Goal: Task Accomplishment & Management: Use online tool/utility

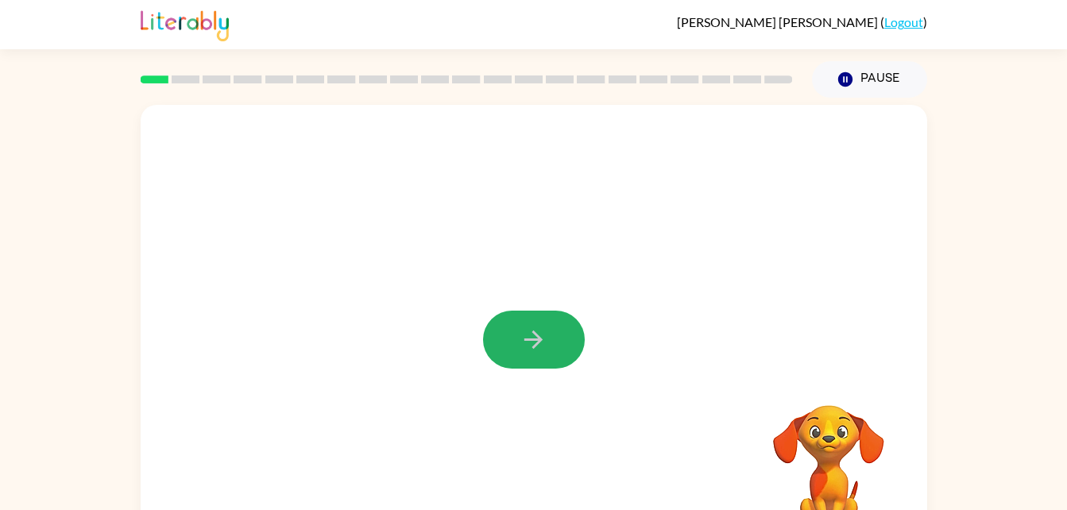
click at [568, 362] on button "button" at bounding box center [534, 340] width 102 height 58
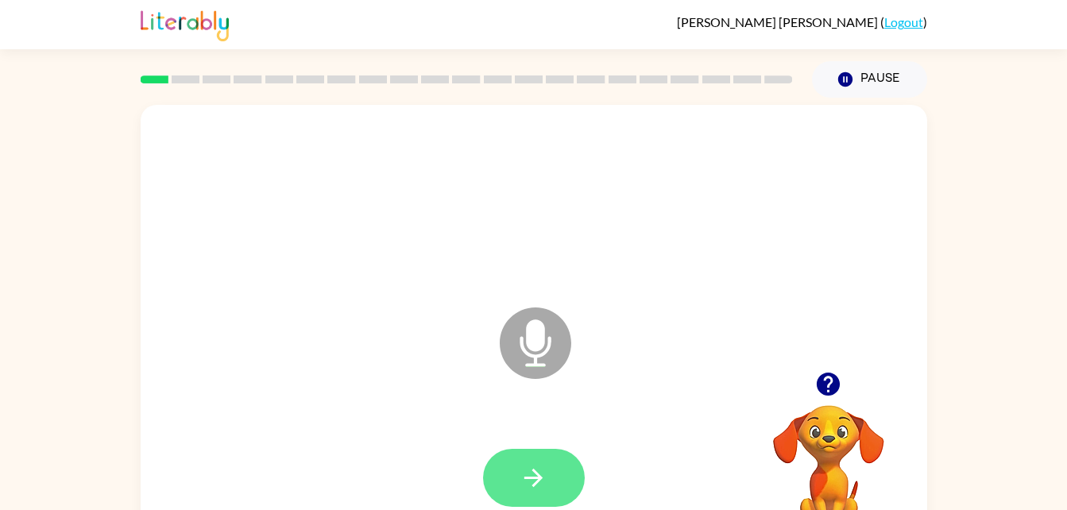
click at [563, 475] on button "button" at bounding box center [534, 478] width 102 height 58
click at [516, 472] on button "button" at bounding box center [534, 478] width 102 height 58
click at [811, 420] on video "Your browser must support playing .mp4 files to use Literably. Please try using…" at bounding box center [828, 460] width 159 height 159
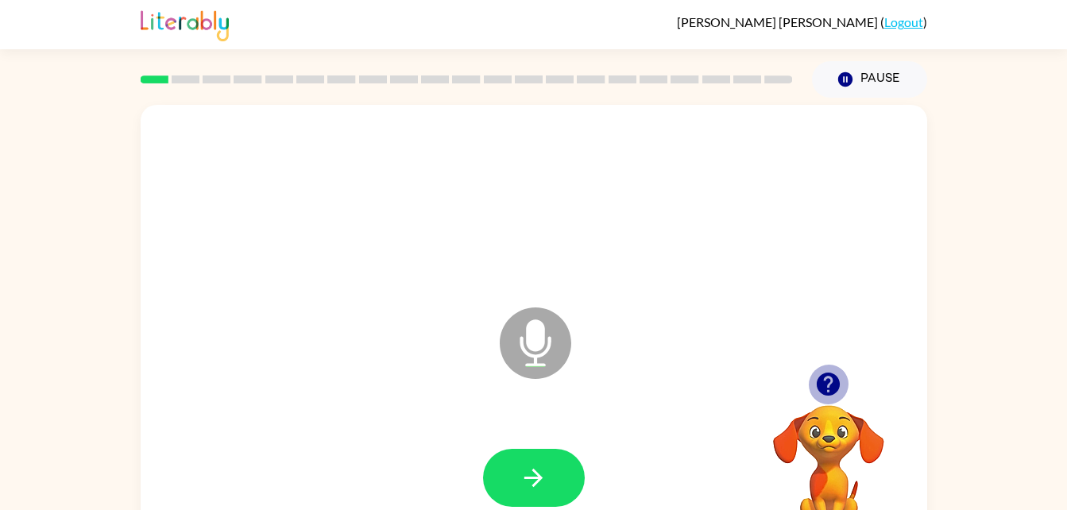
click at [829, 385] on icon "button" at bounding box center [828, 384] width 28 height 28
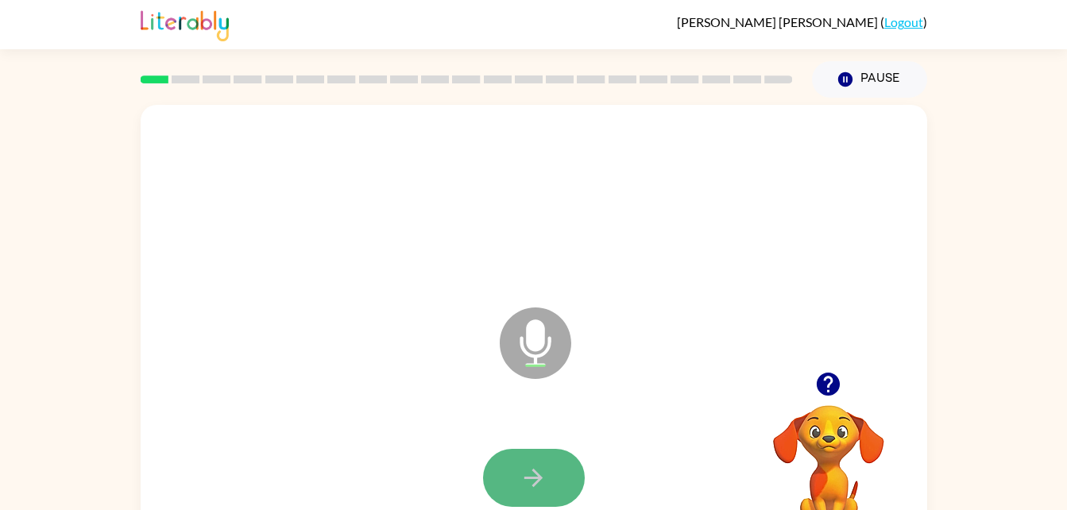
click at [547, 466] on button "button" at bounding box center [534, 478] width 102 height 58
click at [551, 486] on button "button" at bounding box center [534, 478] width 102 height 58
click at [503, 490] on button "button" at bounding box center [534, 478] width 102 height 58
click at [544, 497] on button "button" at bounding box center [534, 478] width 102 height 58
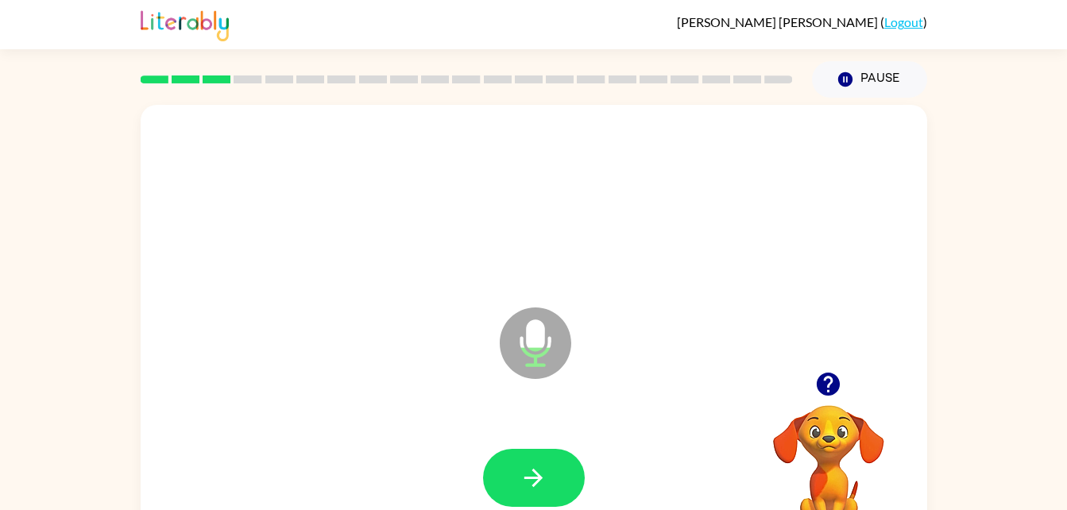
click at [547, 497] on button "button" at bounding box center [534, 478] width 102 height 58
click at [540, 496] on button "button" at bounding box center [534, 478] width 102 height 58
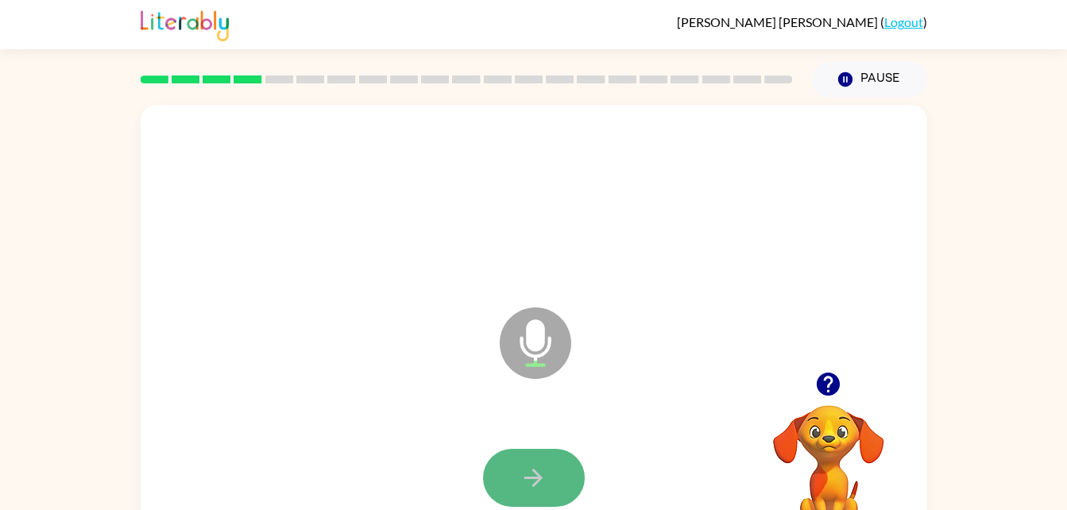
click at [556, 494] on button "button" at bounding box center [534, 478] width 102 height 58
click at [547, 491] on button "button" at bounding box center [534, 478] width 102 height 58
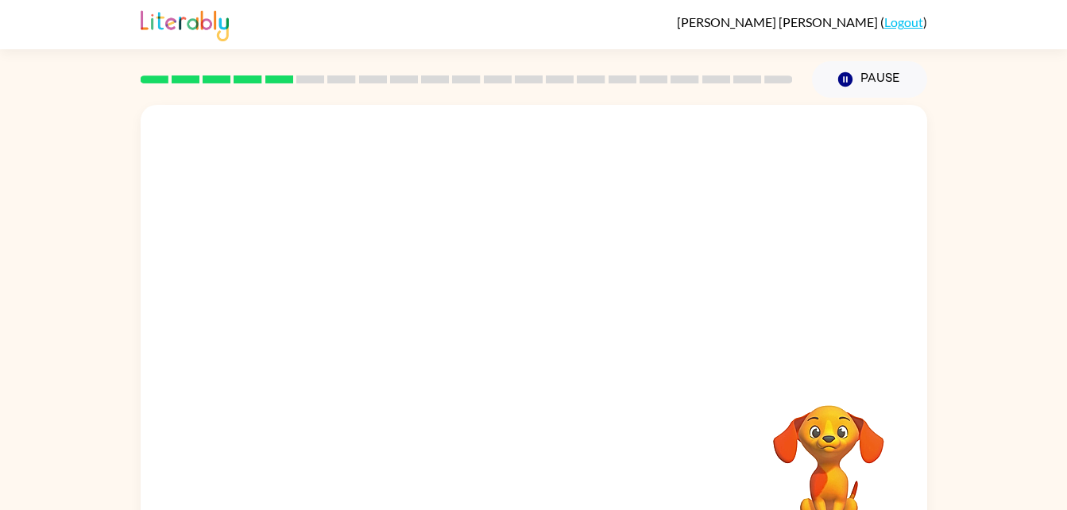
click at [962, 382] on div "Your browser must support playing .mp4 files to use Literably. Please try using…" at bounding box center [533, 328] width 1067 height 461
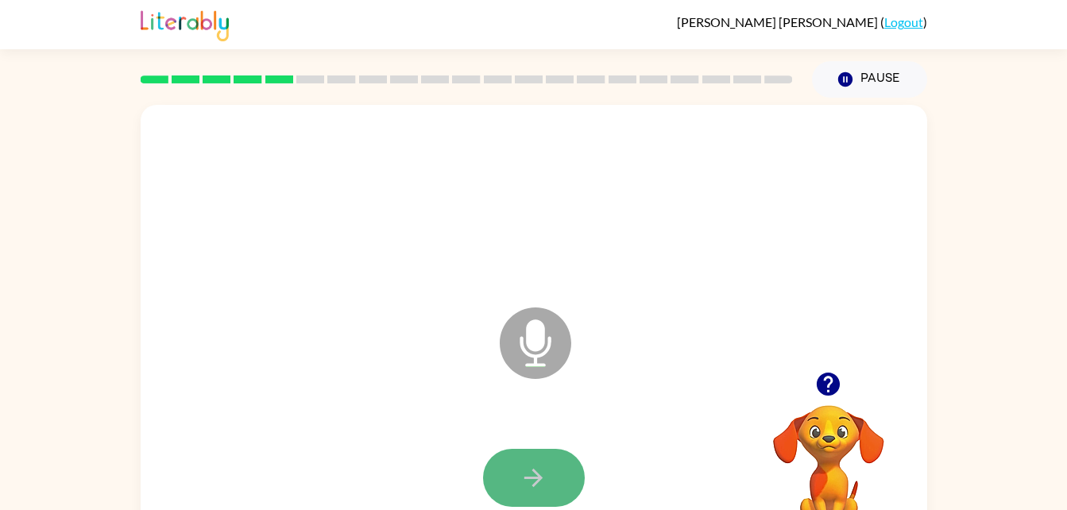
click at [509, 486] on button "button" at bounding box center [534, 478] width 102 height 58
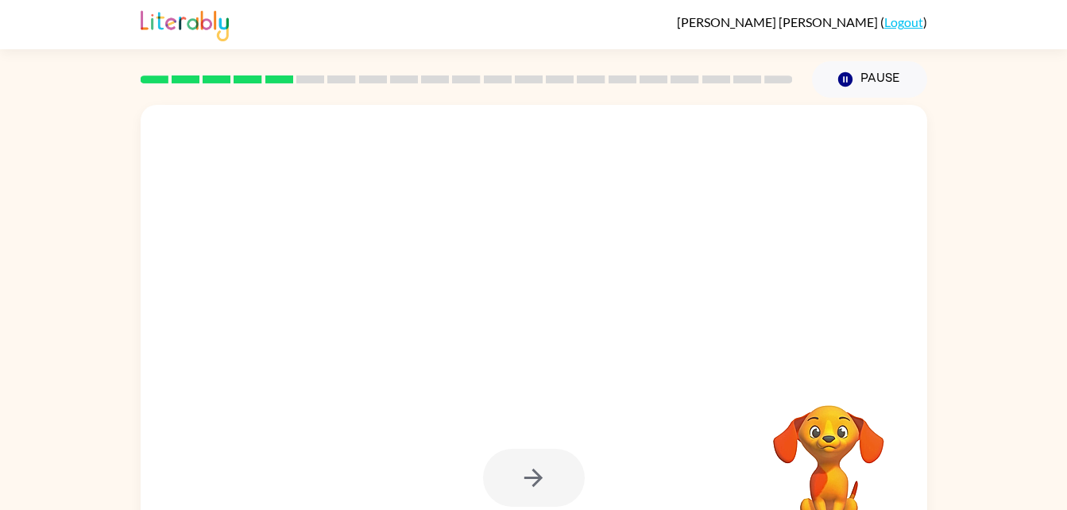
click at [526, 493] on div at bounding box center [534, 478] width 102 height 58
click at [525, 491] on div at bounding box center [534, 478] width 102 height 58
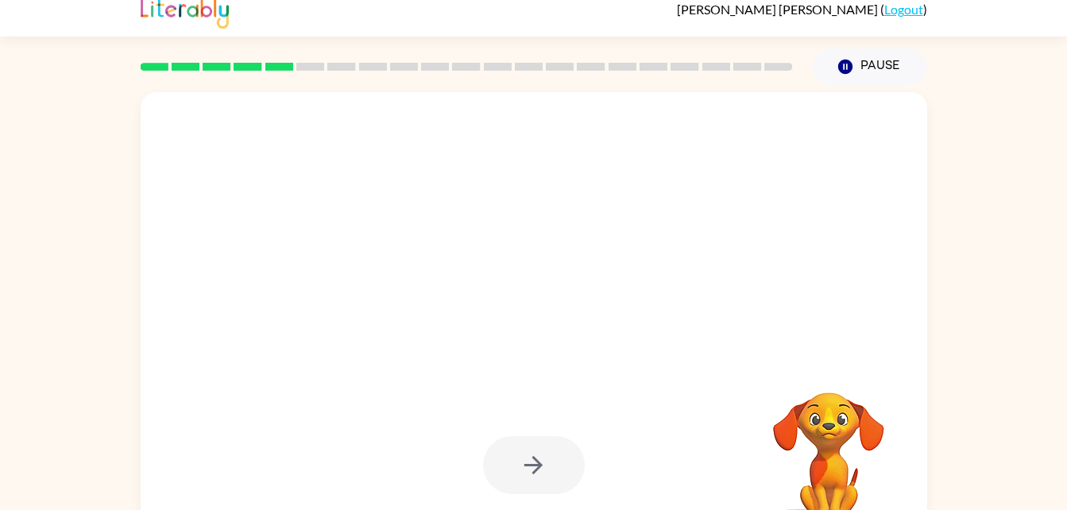
scroll to position [14, 0]
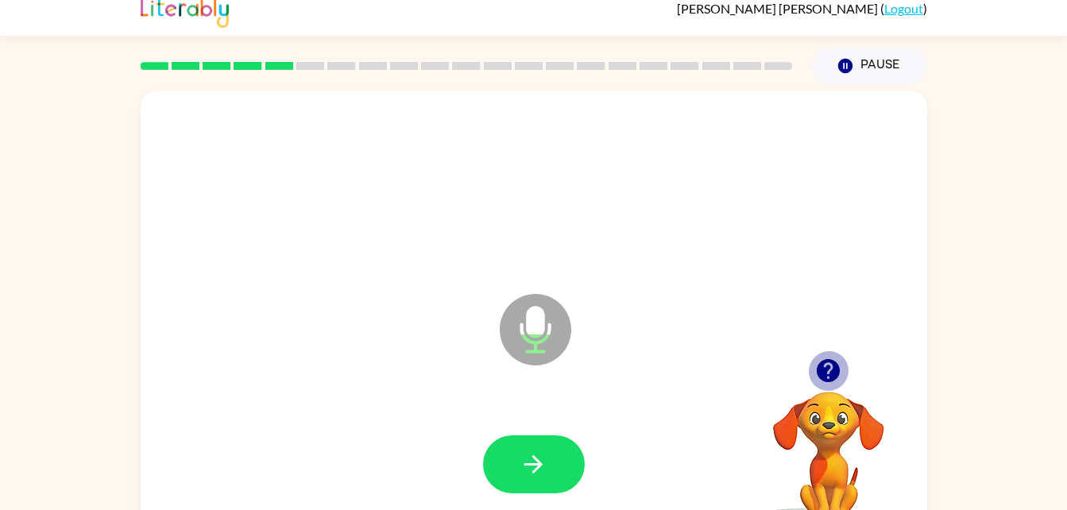
click at [829, 377] on icon "button" at bounding box center [828, 370] width 23 height 23
click at [822, 365] on icon "button" at bounding box center [828, 370] width 23 height 23
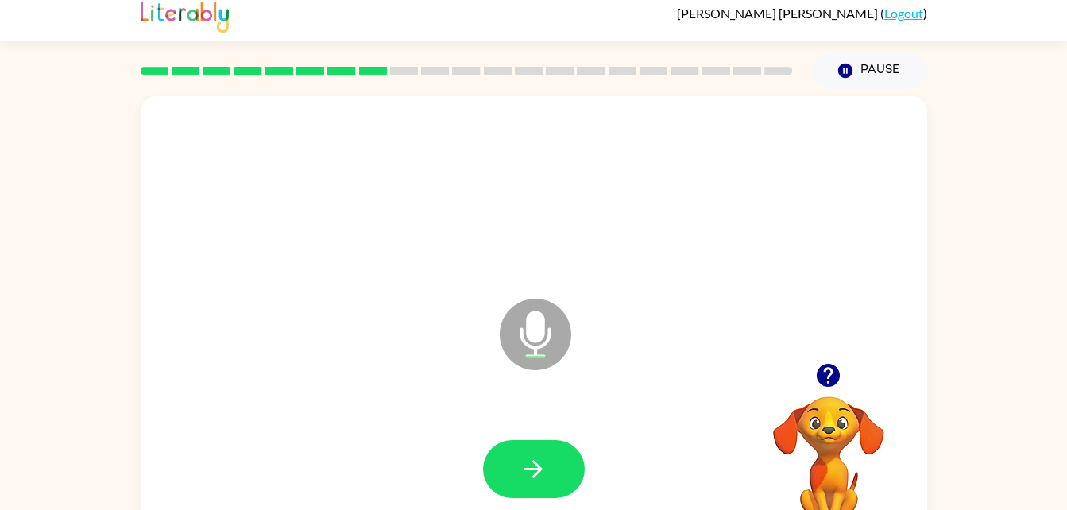
scroll to position [48, 0]
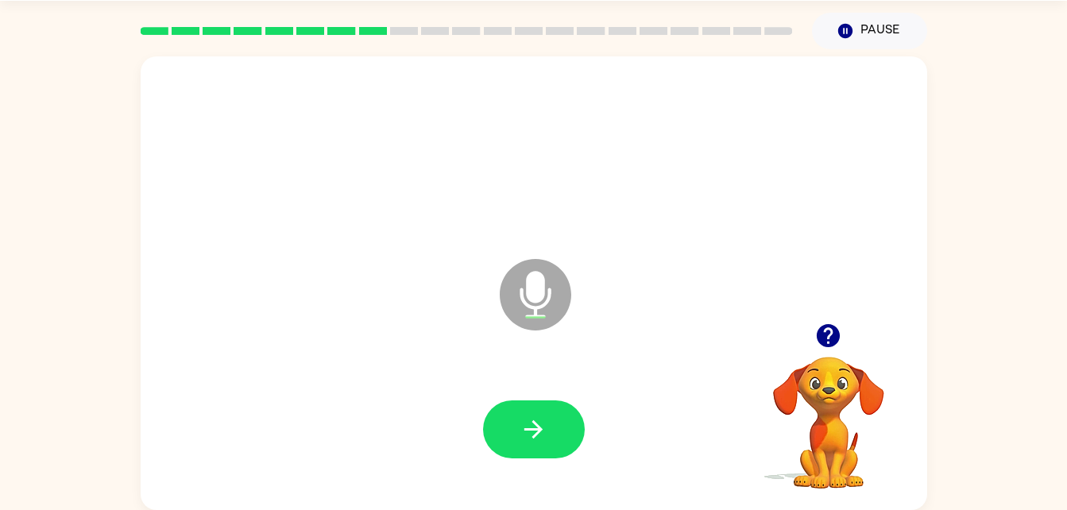
click at [820, 337] on icon "button" at bounding box center [828, 335] width 23 height 23
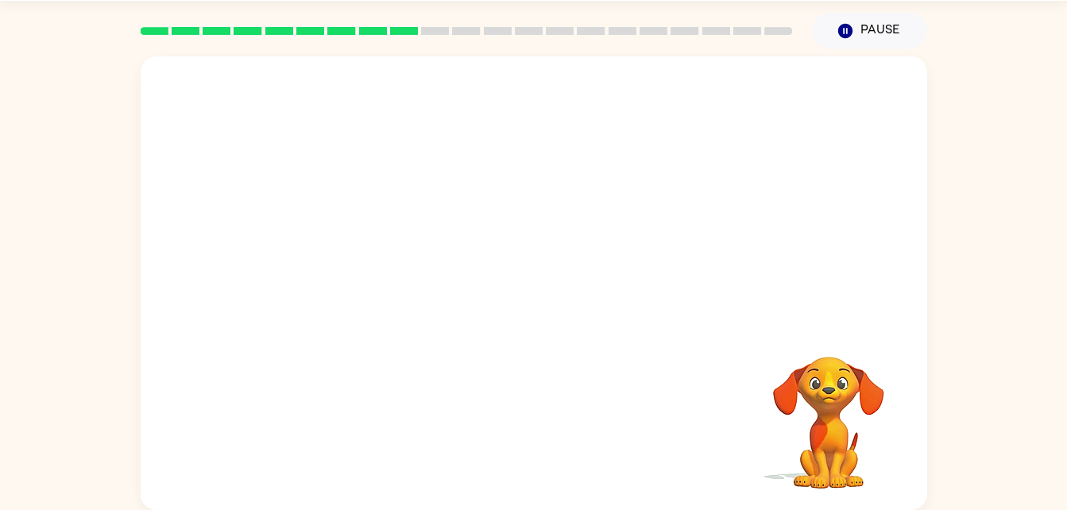
click at [872, 385] on video "Your browser must support playing .mp4 files to use Literably. Please try using…" at bounding box center [828, 411] width 159 height 159
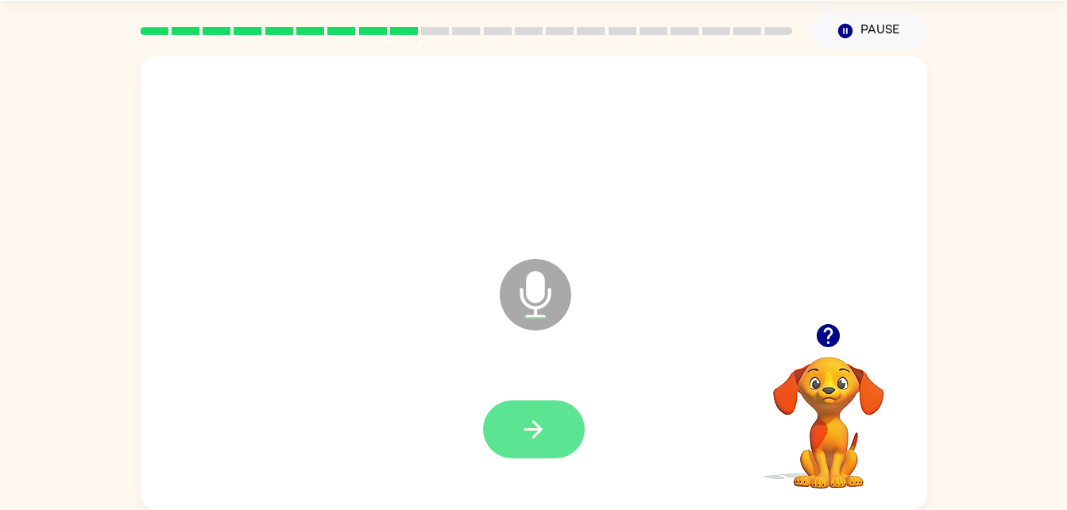
click at [523, 426] on icon "button" at bounding box center [534, 430] width 28 height 28
click at [540, 399] on div at bounding box center [534, 430] width 755 height 130
click at [535, 408] on button "button" at bounding box center [534, 429] width 102 height 58
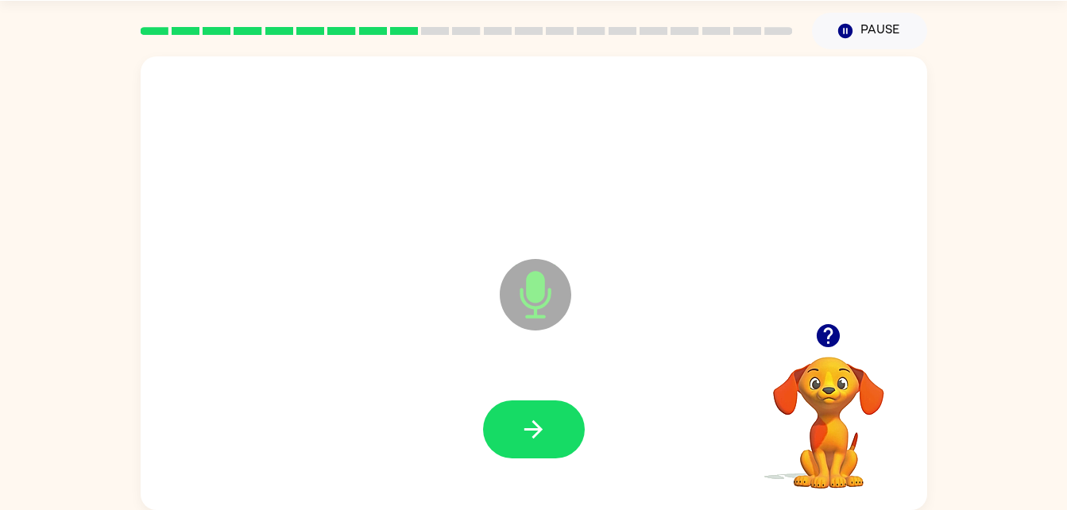
drag, startPoint x: 535, startPoint y: 408, endPoint x: 282, endPoint y: 333, distance: 263.7
click at [282, 333] on div "Microphone The Microphone is here when it is your turn to talk" at bounding box center [534, 283] width 787 height 454
click at [569, 420] on button "button" at bounding box center [534, 429] width 102 height 58
drag, startPoint x: 569, startPoint y: 420, endPoint x: 414, endPoint y: 361, distance: 165.7
click at [414, 361] on div "Microphone The Microphone is here when it is your turn to talk" at bounding box center [534, 283] width 787 height 454
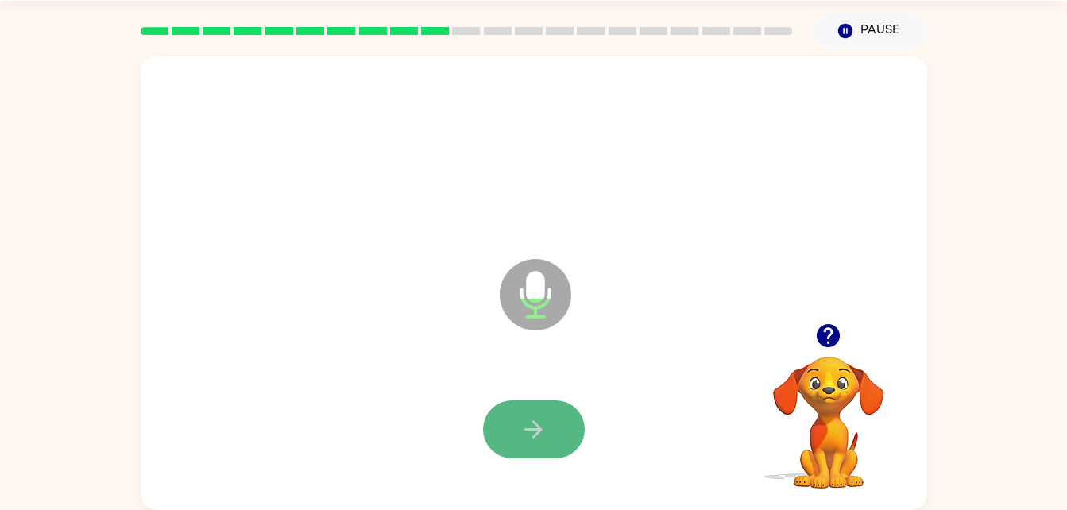
click at [519, 421] on button "button" at bounding box center [534, 429] width 102 height 58
click at [538, 431] on icon "button" at bounding box center [533, 429] width 18 height 18
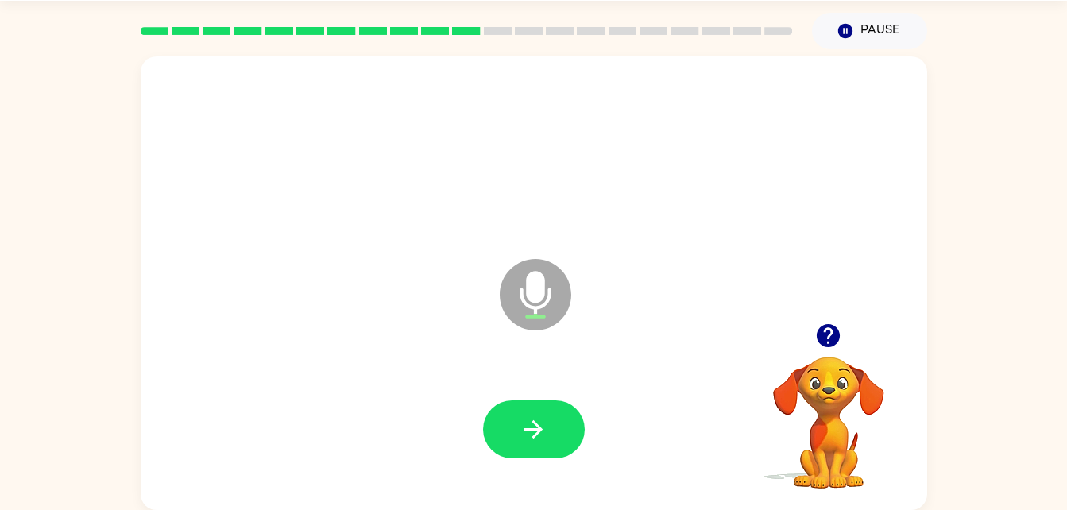
drag, startPoint x: 537, startPoint y: 431, endPoint x: 106, endPoint y: 219, distance: 480.5
click at [106, 219] on div "Microphone The Microphone is here when it is your turn to talk Your browser mus…" at bounding box center [533, 279] width 1067 height 461
click at [491, 431] on button "button" at bounding box center [534, 429] width 102 height 58
drag, startPoint x: 491, startPoint y: 431, endPoint x: 267, endPoint y: 279, distance: 270.6
click at [267, 279] on div "Microphone The Microphone is here when it is your turn to talk" at bounding box center [496, 254] width 679 height 57
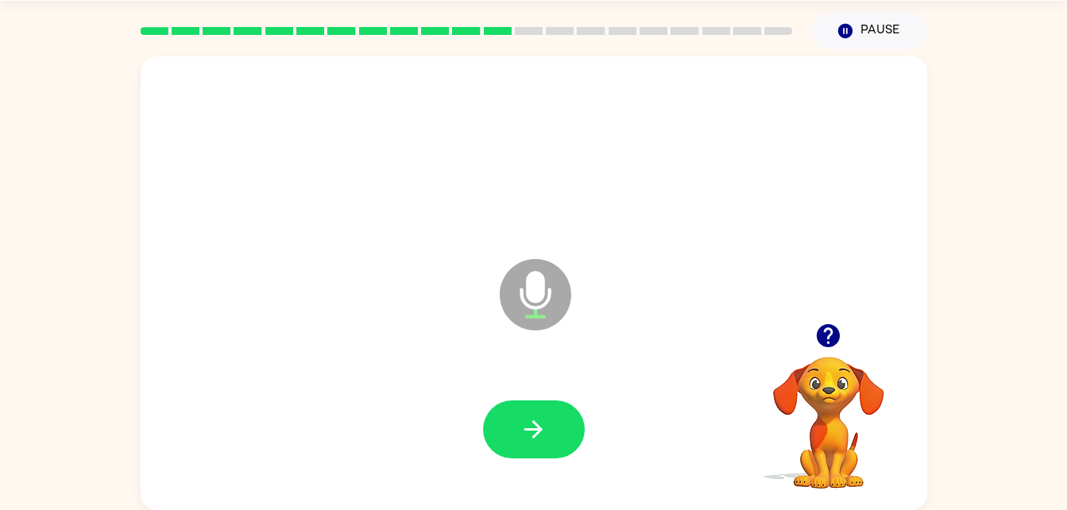
click at [553, 398] on div at bounding box center [534, 430] width 755 height 130
click at [550, 407] on button "button" at bounding box center [534, 429] width 102 height 58
click at [563, 420] on button "button" at bounding box center [534, 429] width 102 height 58
click at [834, 335] on icon "button" at bounding box center [828, 335] width 23 height 23
click at [520, 413] on button "button" at bounding box center [534, 429] width 102 height 58
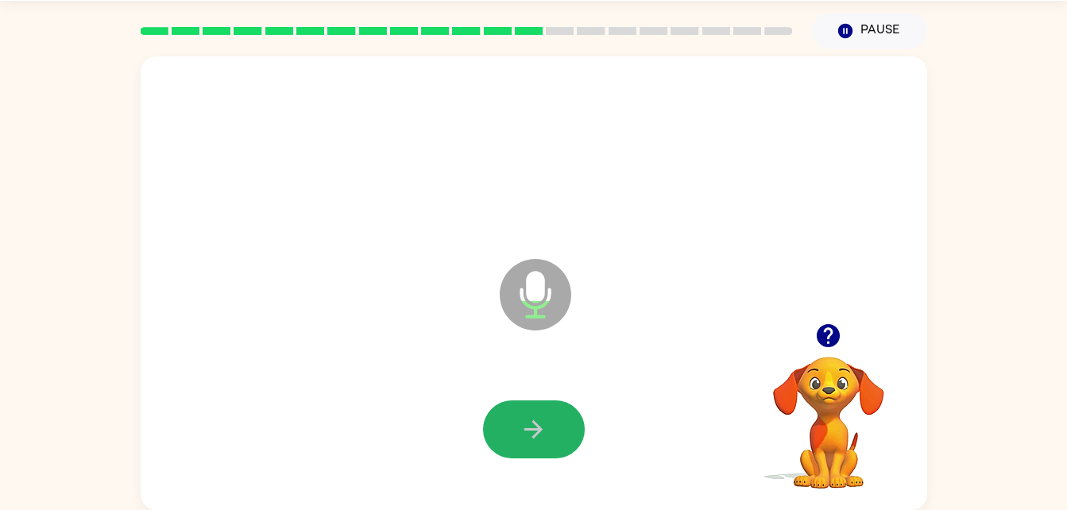
click at [520, 413] on button "button" at bounding box center [534, 429] width 102 height 58
drag, startPoint x: 520, startPoint y: 410, endPoint x: 237, endPoint y: 217, distance: 342.5
click at [237, 217] on div at bounding box center [534, 153] width 755 height 130
click at [565, 439] on button "button" at bounding box center [534, 429] width 102 height 58
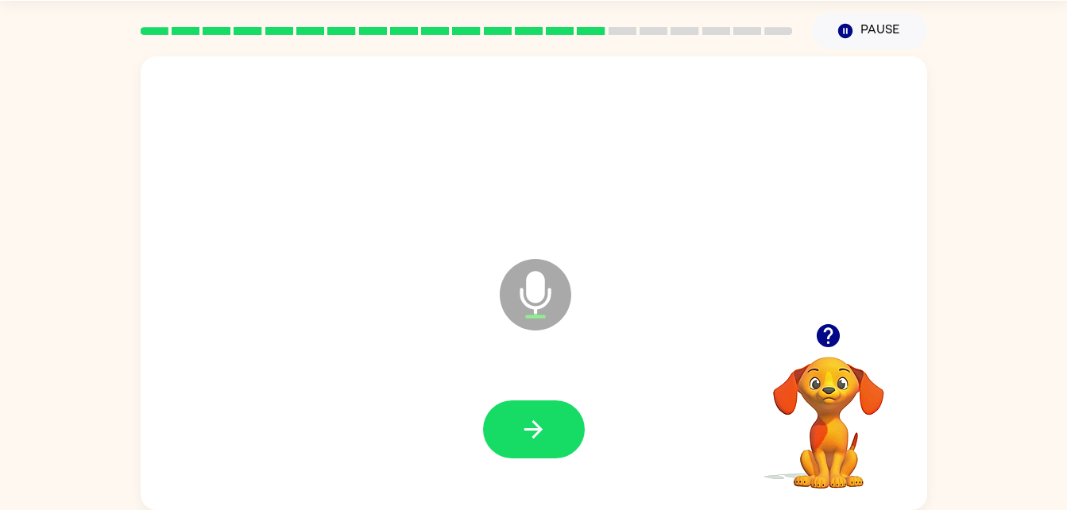
drag, startPoint x: 565, startPoint y: 439, endPoint x: 305, endPoint y: 380, distance: 266.6
click at [305, 380] on div at bounding box center [534, 430] width 755 height 130
drag, startPoint x: 522, startPoint y: 412, endPoint x: 774, endPoint y: 551, distance: 287.3
click at [774, 509] on html "[PERSON_NAME] ( Logout ) Pause Pause Microphone The Microphone is here when it …" at bounding box center [533, 231] width 1067 height 559
click at [534, 429] on icon "button" at bounding box center [533, 429] width 18 height 18
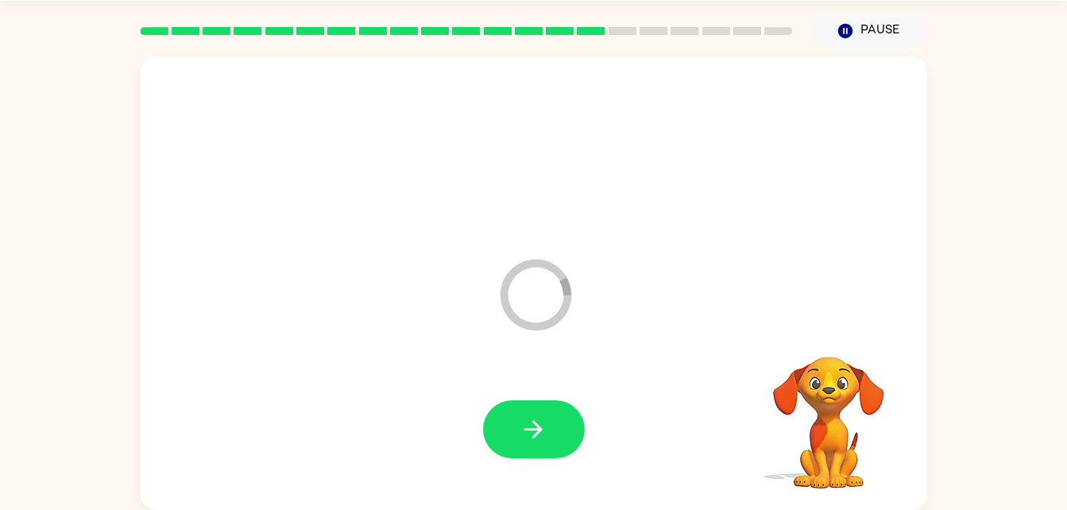
drag, startPoint x: 534, startPoint y: 429, endPoint x: 335, endPoint y: 373, distance: 206.5
click at [335, 373] on div at bounding box center [534, 430] width 755 height 130
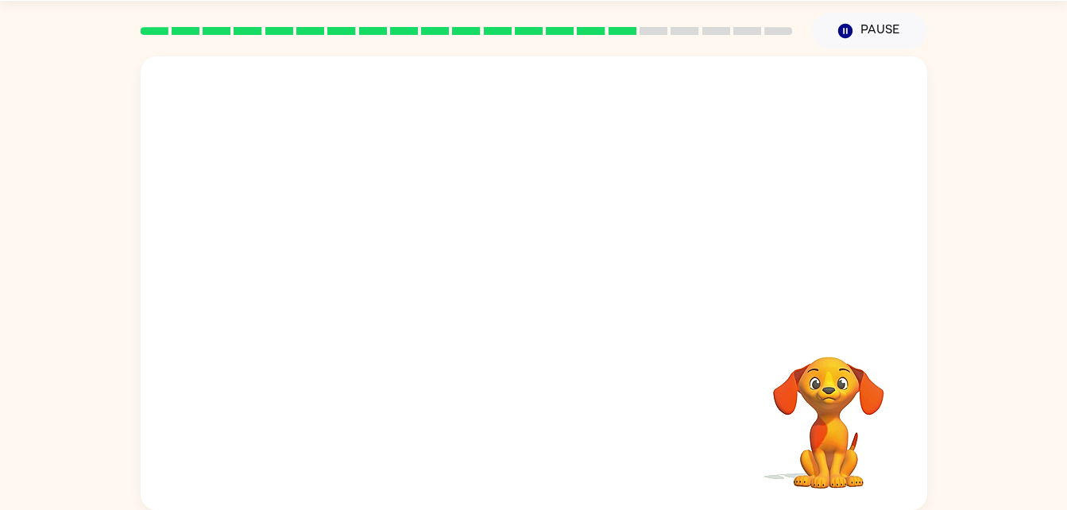
click at [572, 443] on div at bounding box center [534, 430] width 755 height 130
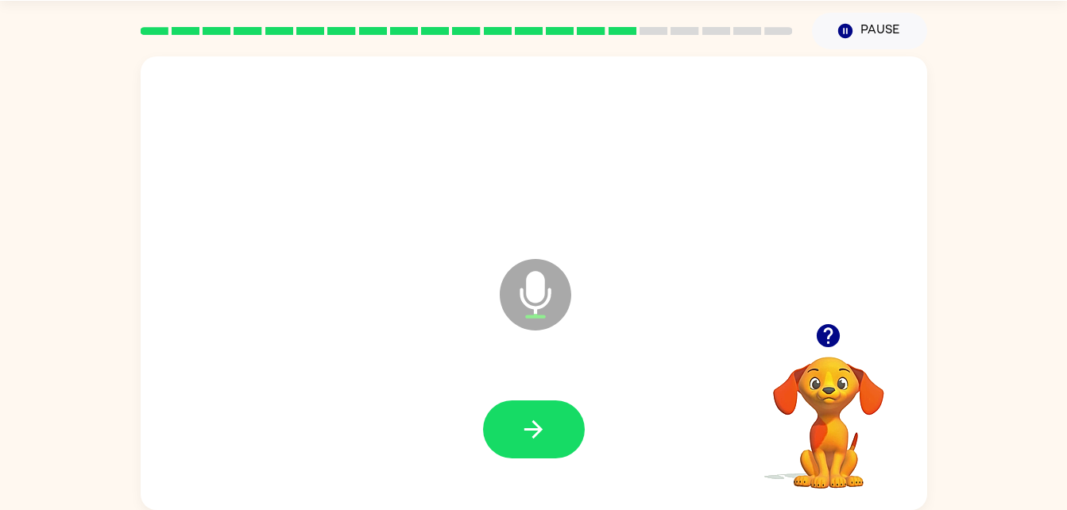
click at [572, 443] on button "button" at bounding box center [534, 429] width 102 height 58
drag, startPoint x: 572, startPoint y: 443, endPoint x: 343, endPoint y: 325, distance: 257.3
click at [343, 325] on div "Microphone The Microphone is here when it is your turn to talk" at bounding box center [534, 283] width 787 height 454
click at [531, 417] on icon "button" at bounding box center [534, 430] width 28 height 28
drag, startPoint x: 531, startPoint y: 417, endPoint x: 425, endPoint y: 342, distance: 129.9
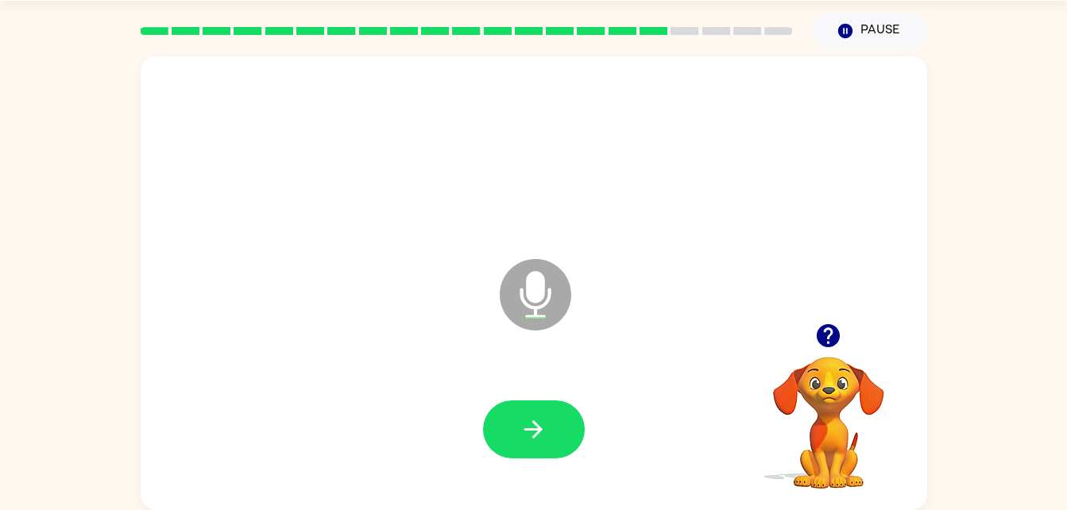
click at [425, 342] on div "Microphone The Microphone is here when it is your turn to talk" at bounding box center [534, 283] width 787 height 454
click at [554, 415] on button "button" at bounding box center [534, 429] width 102 height 58
click at [554, 412] on button "button" at bounding box center [534, 429] width 102 height 58
drag, startPoint x: 554, startPoint y: 412, endPoint x: 379, endPoint y: 426, distance: 175.3
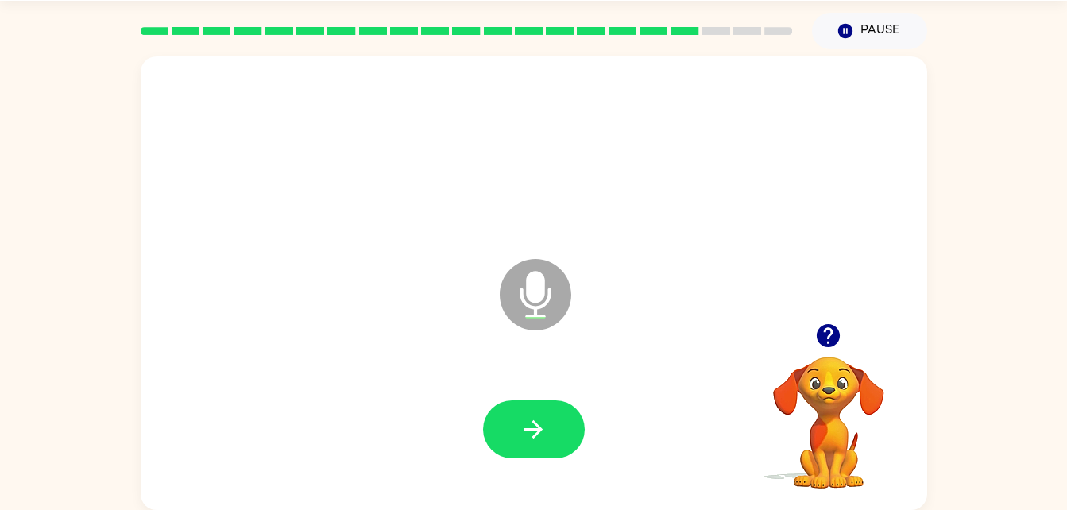
click at [379, 426] on div at bounding box center [534, 430] width 755 height 130
click at [517, 416] on button "button" at bounding box center [534, 429] width 102 height 58
drag, startPoint x: 518, startPoint y: 416, endPoint x: 434, endPoint y: 366, distance: 97.6
click at [240, 346] on div "Microphone The Microphone is here when it is your turn to talk" at bounding box center [534, 283] width 787 height 454
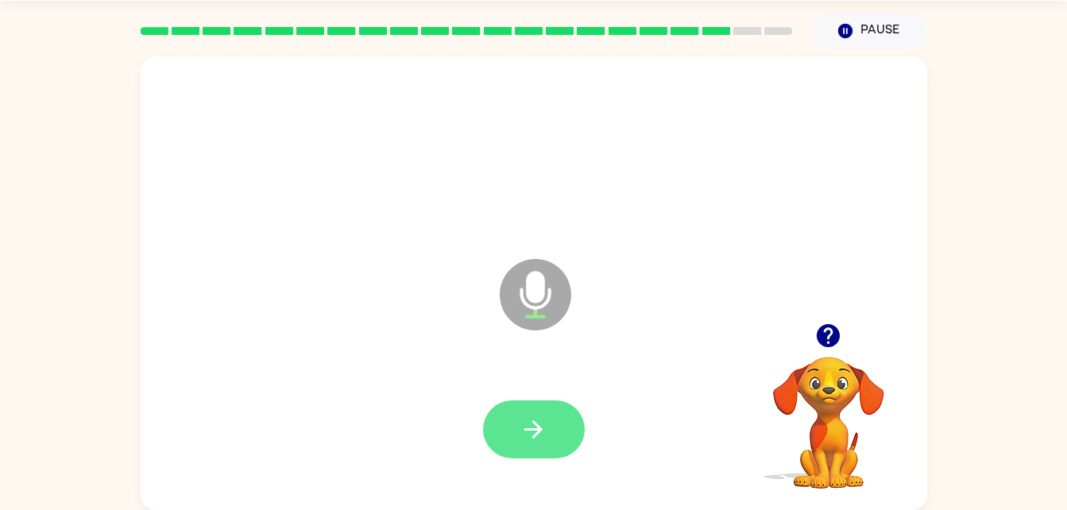
click at [547, 420] on button "button" at bounding box center [534, 429] width 102 height 58
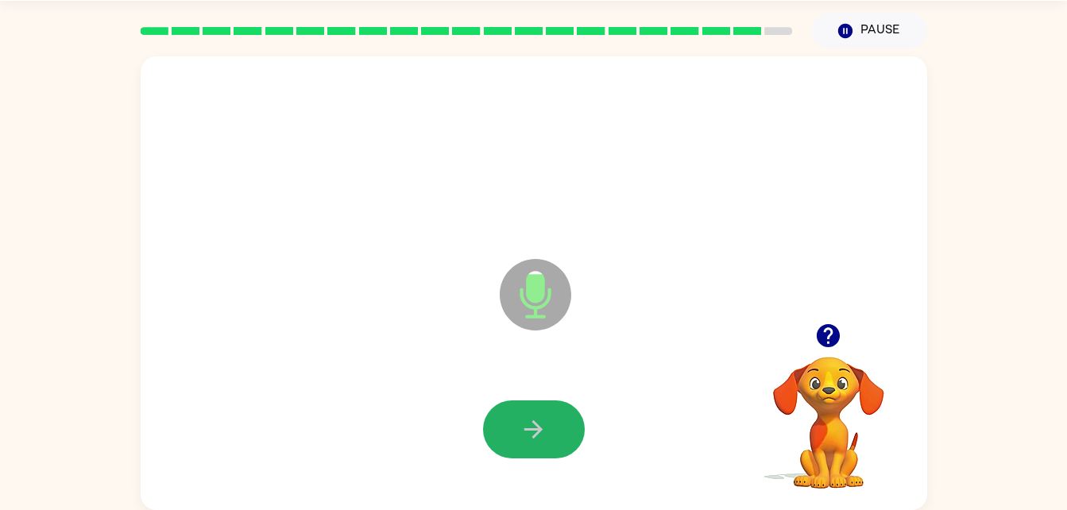
click at [547, 420] on button "button" at bounding box center [534, 429] width 102 height 58
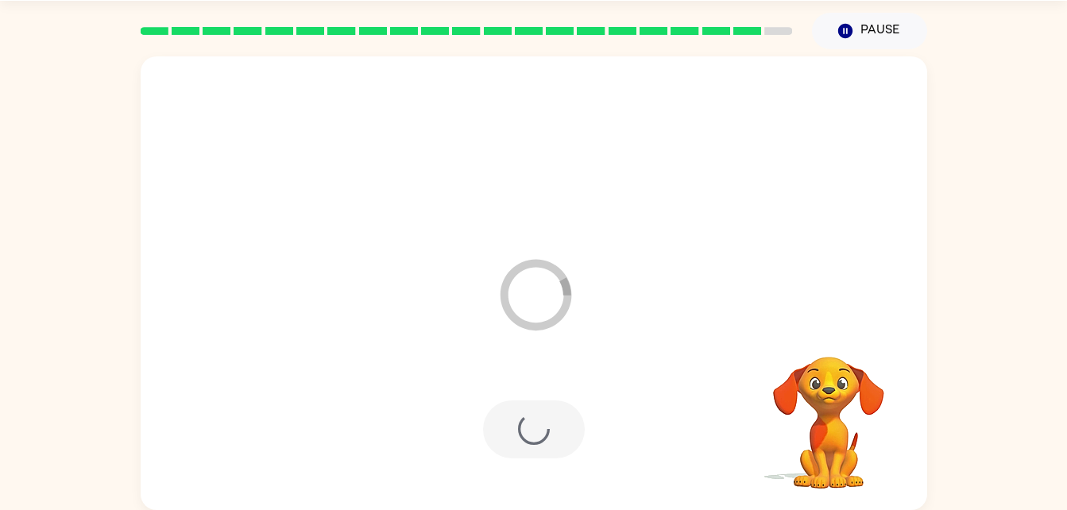
scroll to position [20, 0]
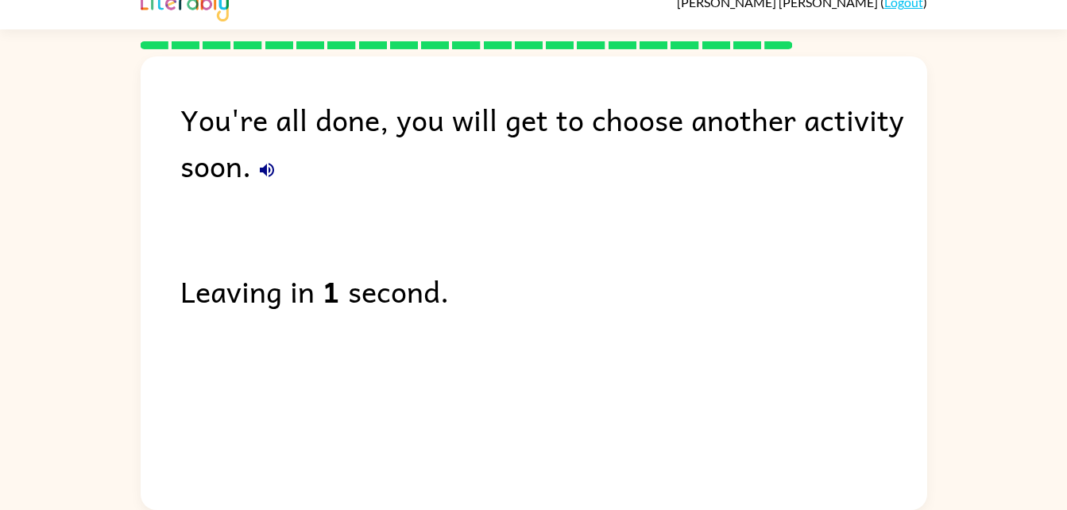
click at [616, 303] on div "Leaving in 1 second." at bounding box center [553, 291] width 747 height 46
